Goal: Navigation & Orientation: Browse casually

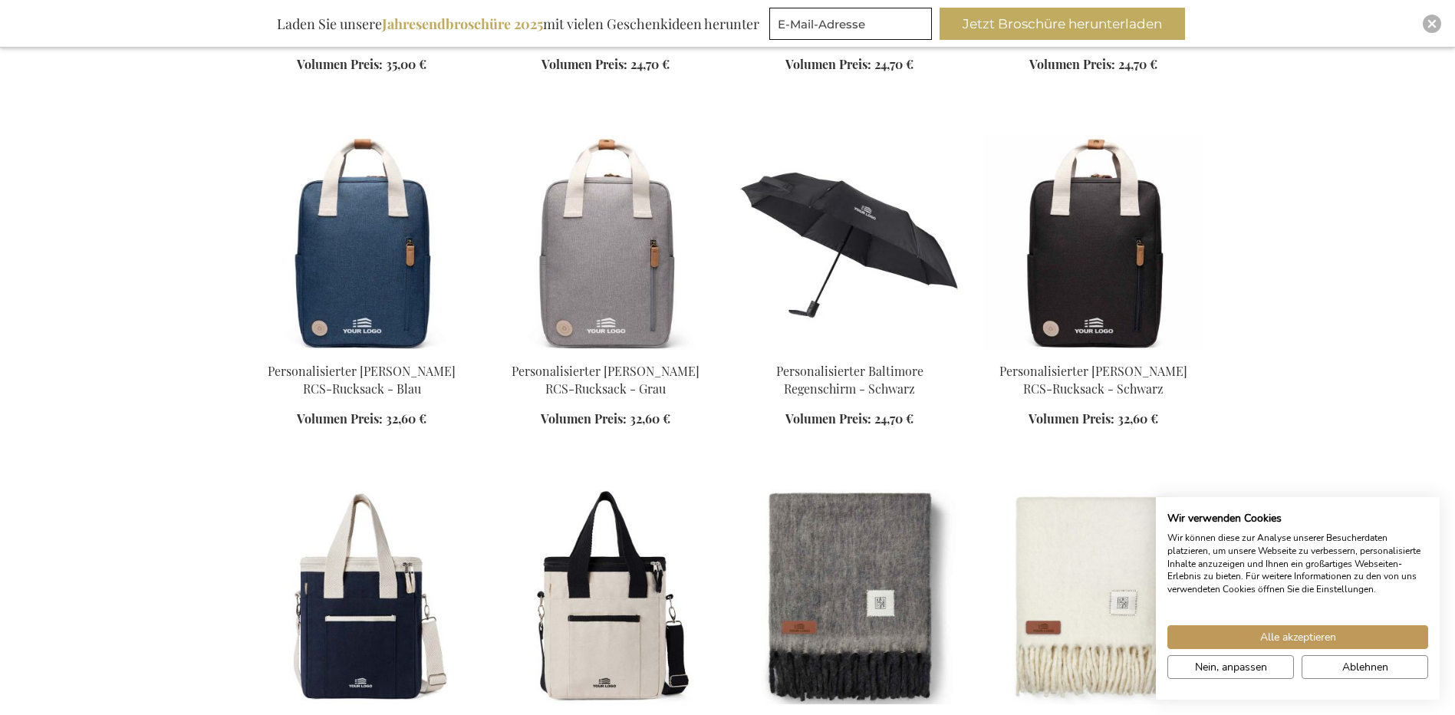
scroll to position [1380, 0]
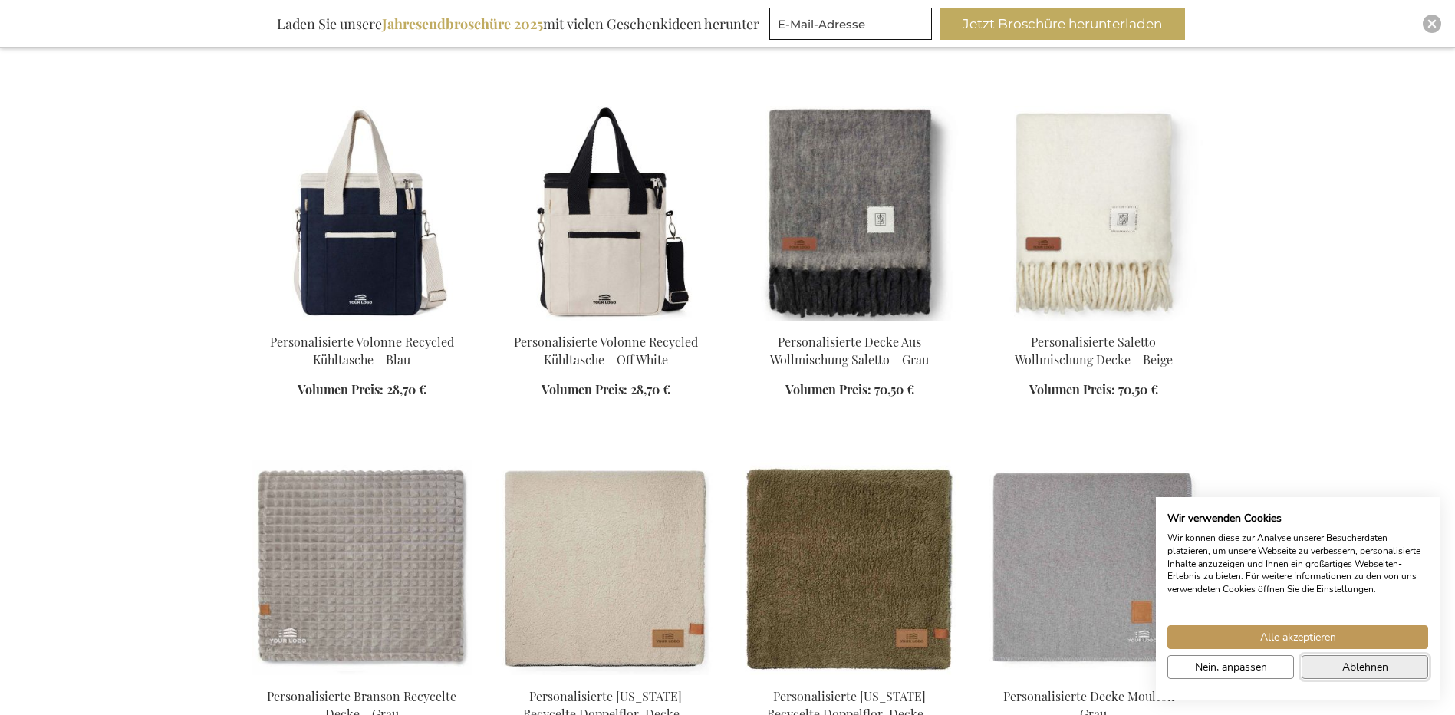
click at [1364, 676] on button "Ablehnen" at bounding box center [1364, 667] width 127 height 24
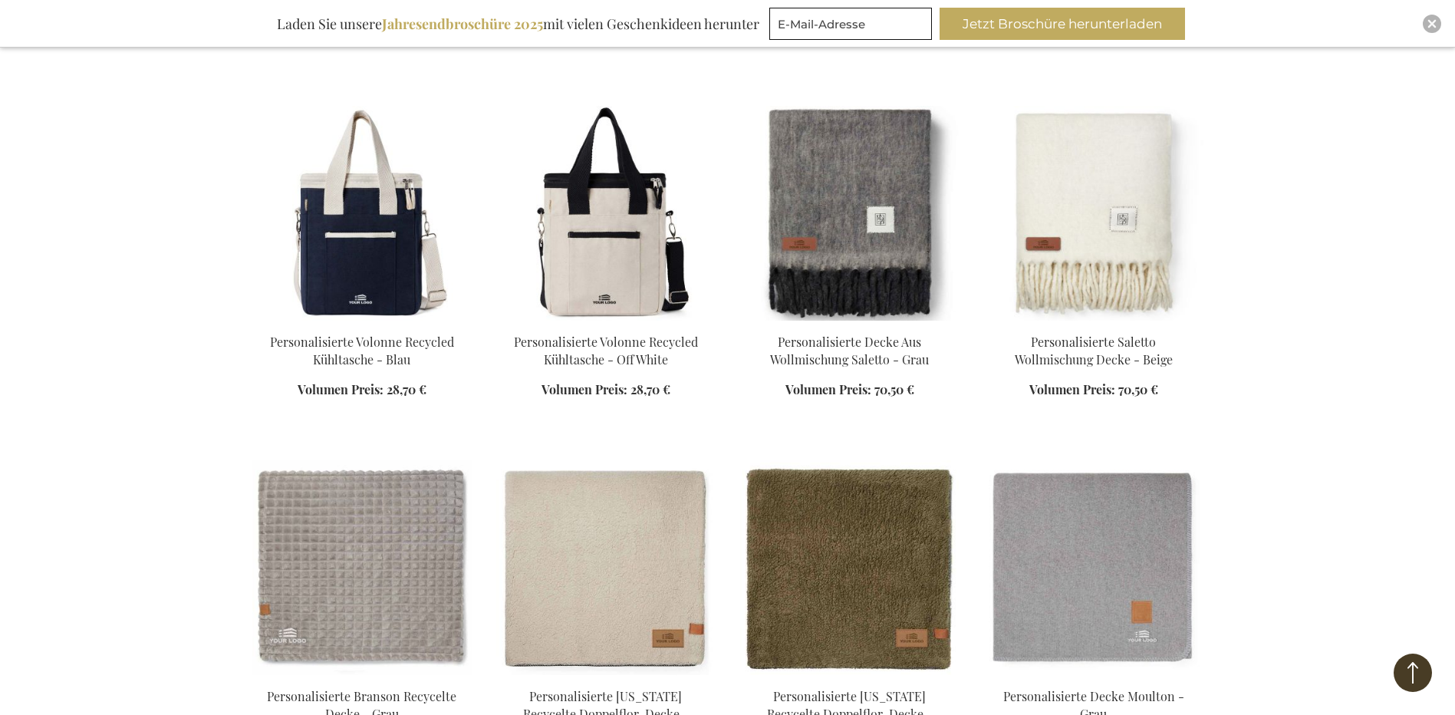
scroll to position [1764, 0]
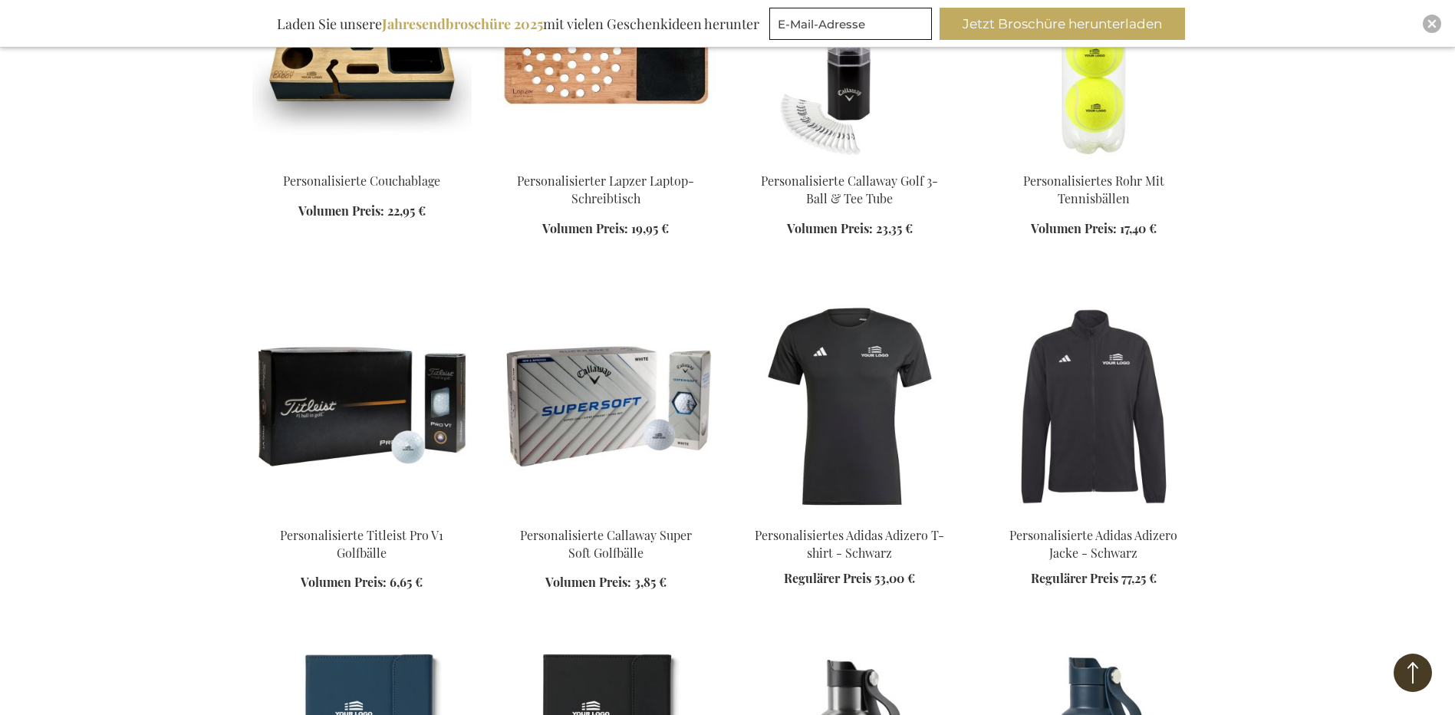
scroll to position [3735, 0]
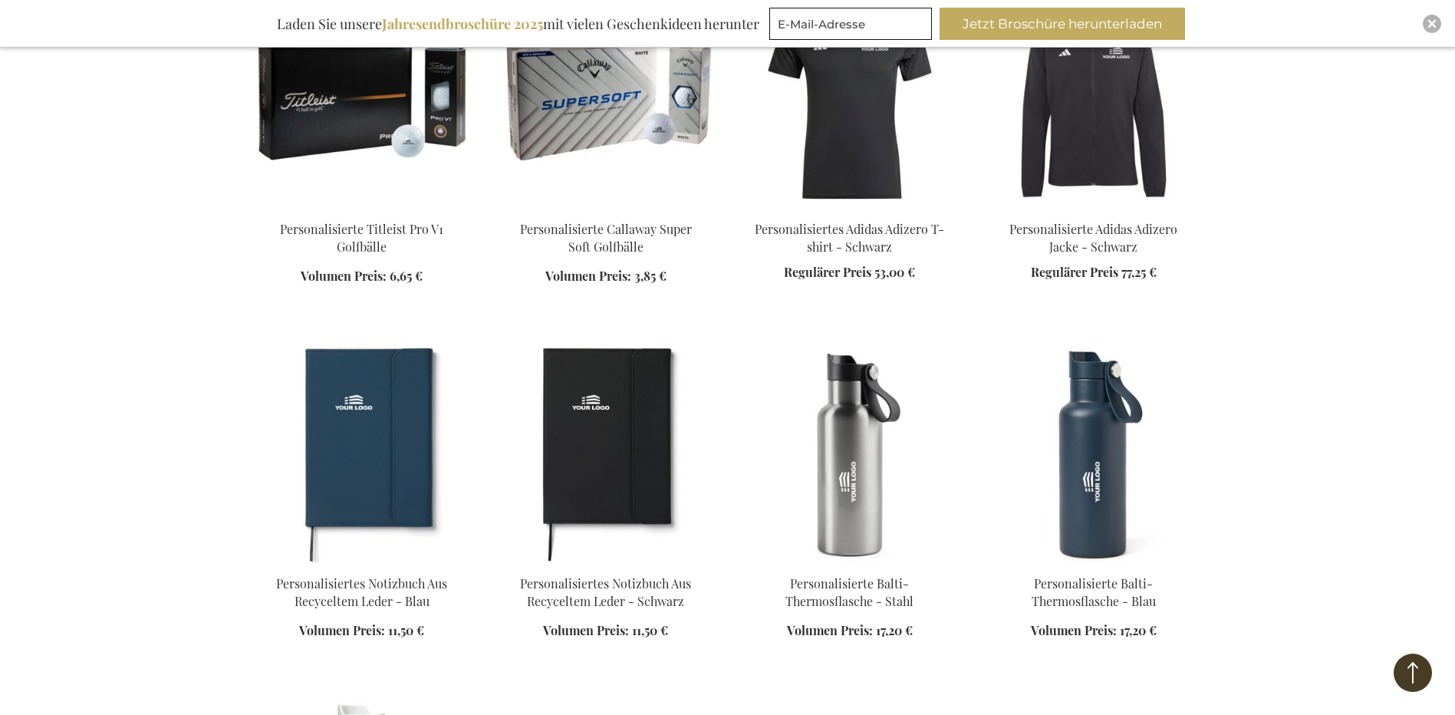
scroll to position [3982, 0]
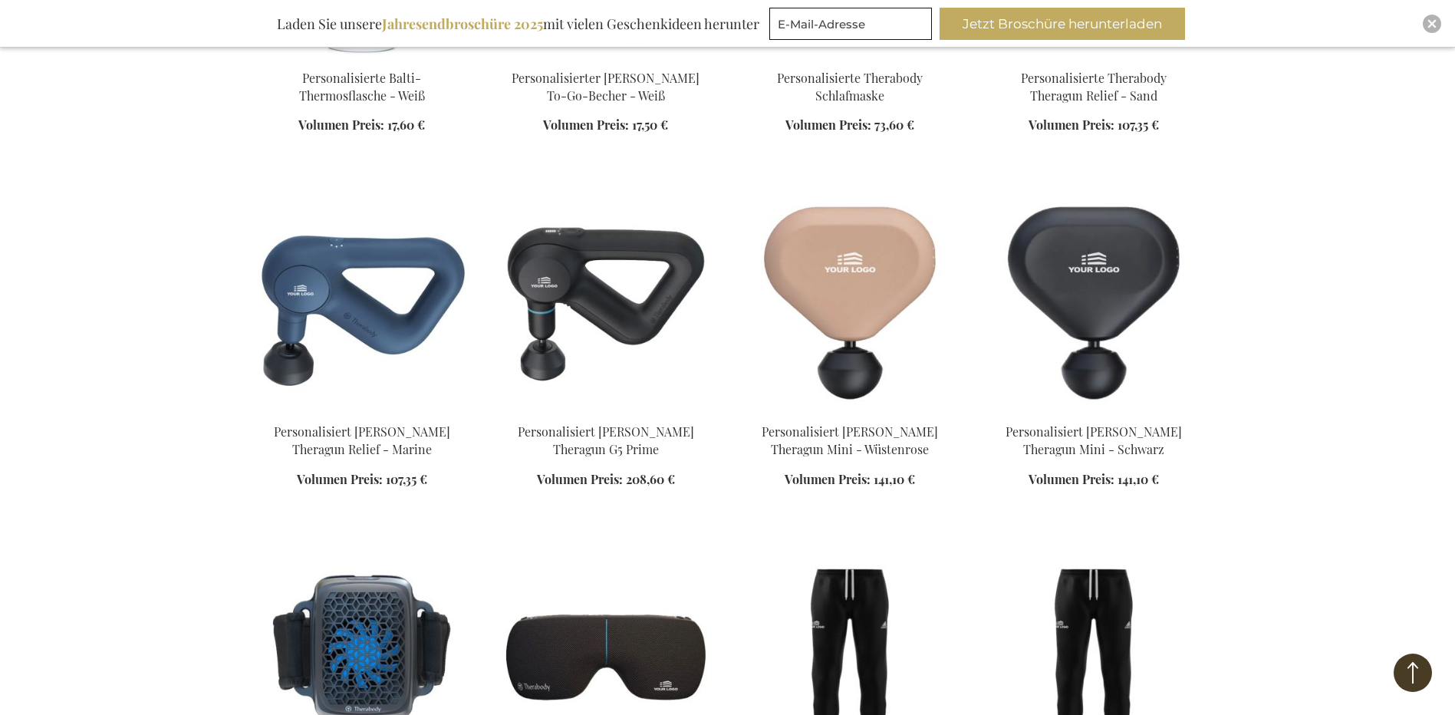
scroll to position [4970, 0]
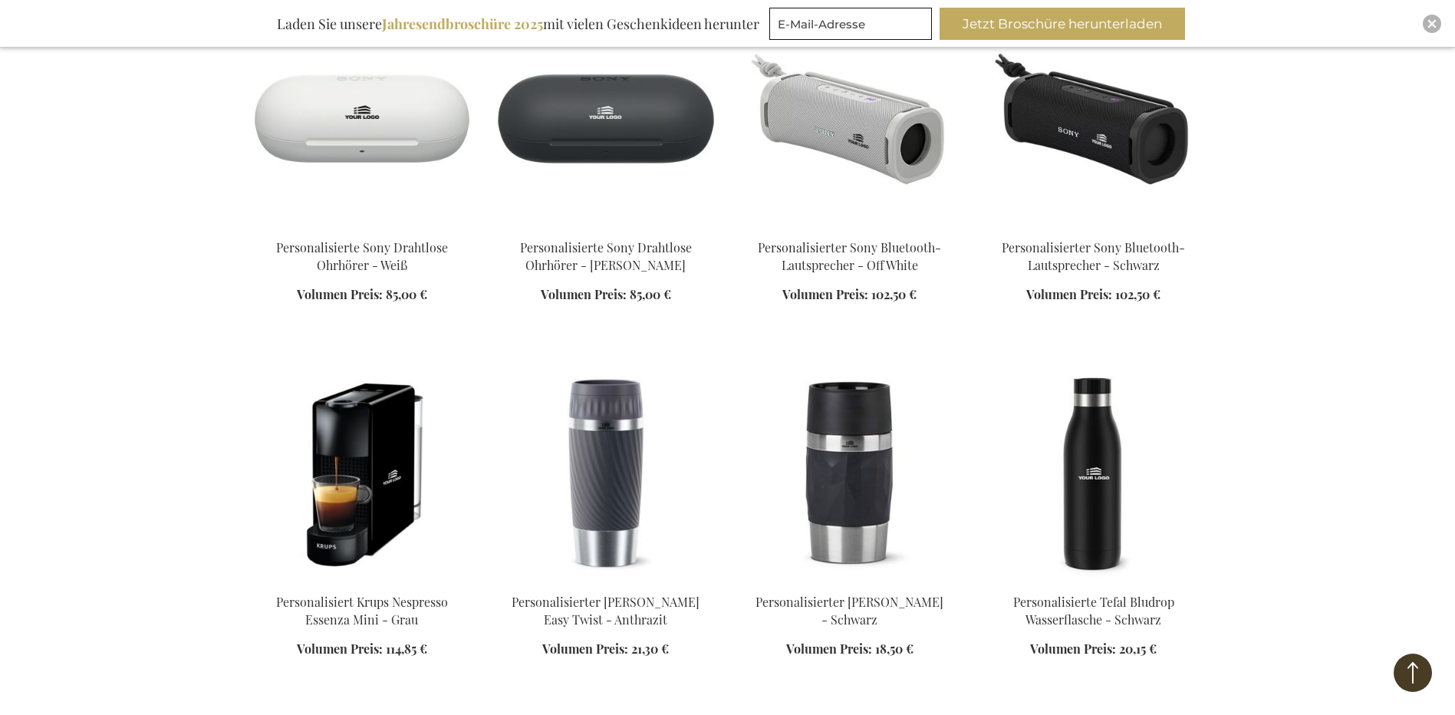
scroll to position [6496, 0]
